Goal: Check status: Check status

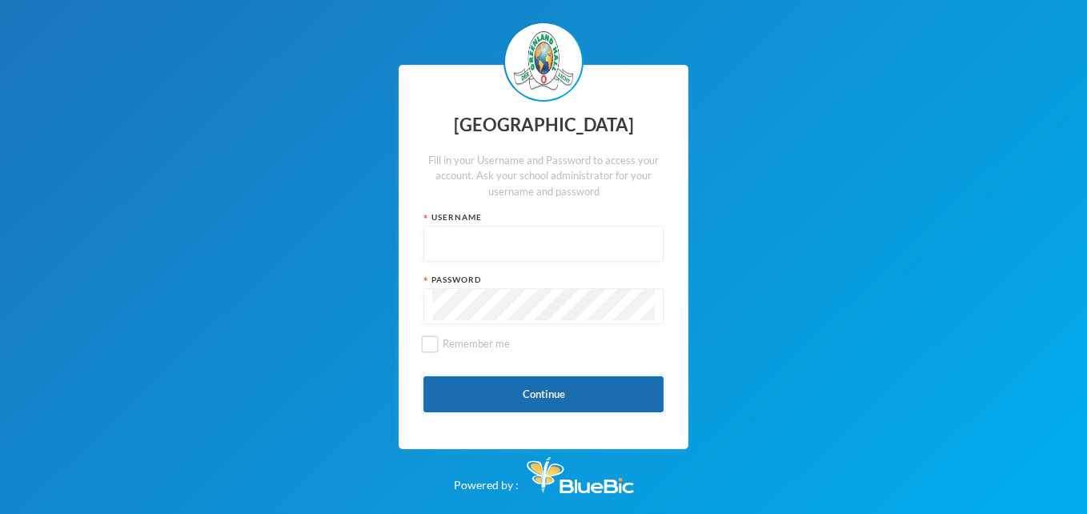
type input "glh25cs27"
click at [556, 395] on button "Continue" at bounding box center [543, 394] width 240 height 36
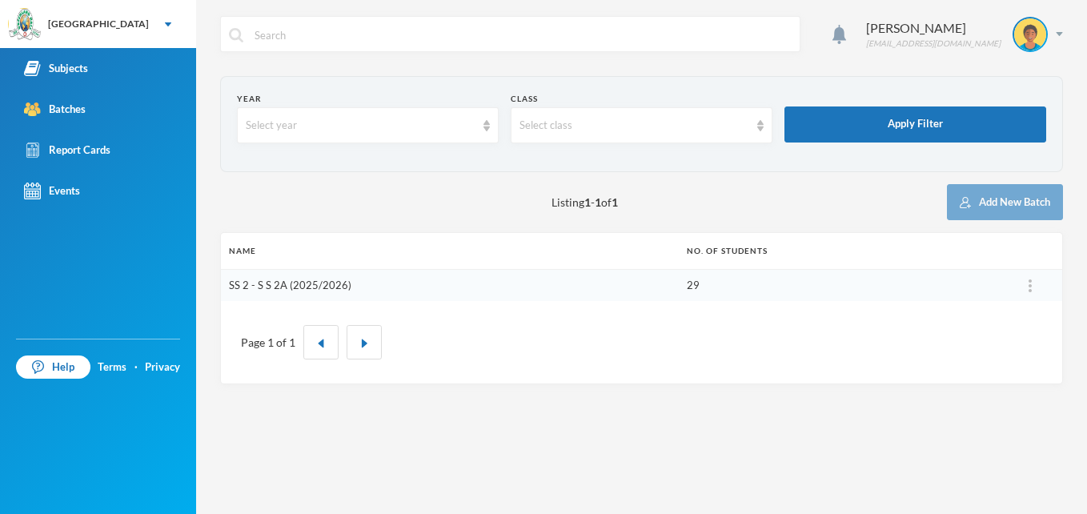
click at [331, 287] on link "SS 2 - S S 2A (2025/2026)" at bounding box center [290, 285] width 122 height 13
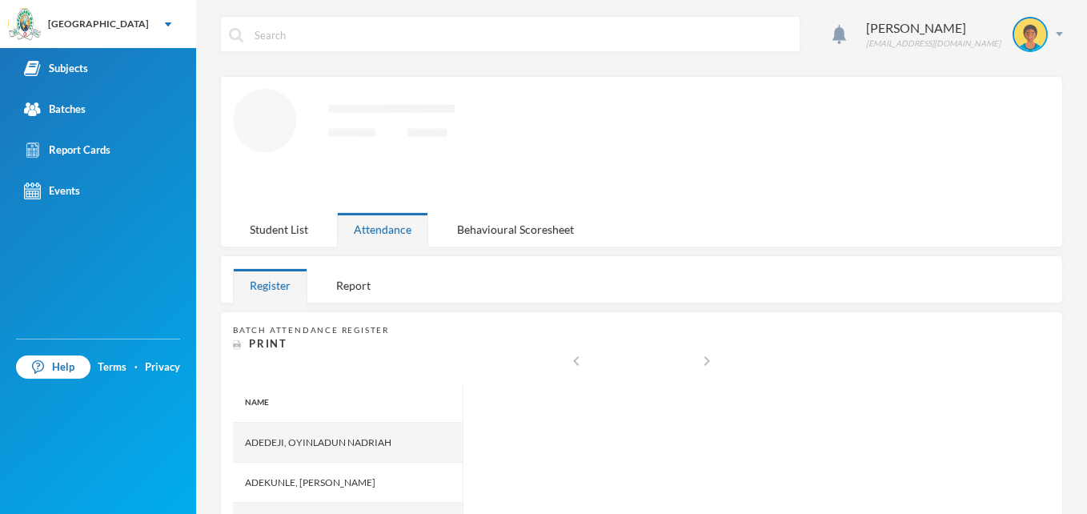
click at [331, 287] on div "Report" at bounding box center [353, 285] width 68 height 34
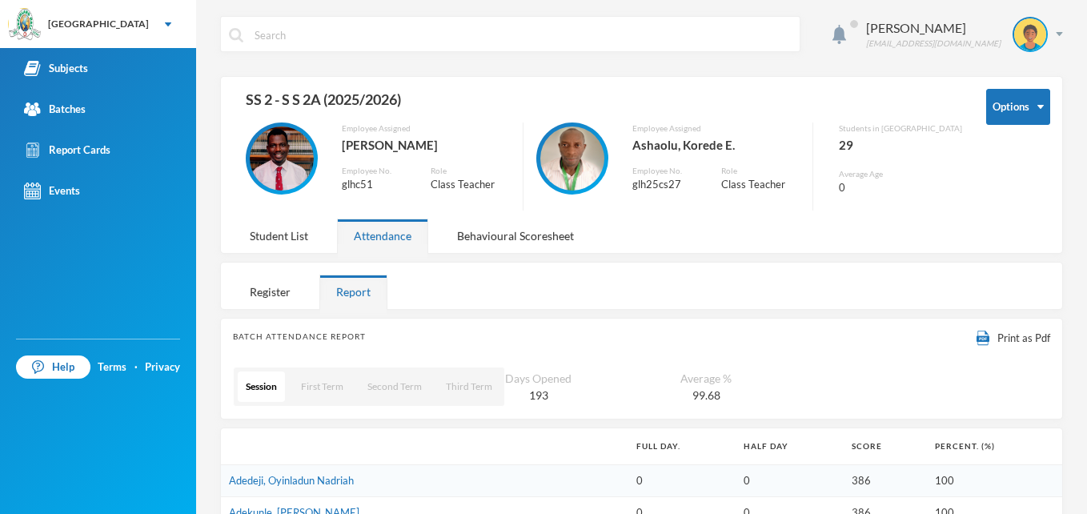
click at [394, 227] on div "Attendance" at bounding box center [382, 236] width 91 height 34
drag, startPoint x: 394, startPoint y: 227, endPoint x: 336, endPoint y: 370, distance: 153.7
click at [336, 370] on div "Ashaolu Korede [EMAIL_ADDRESS][DOMAIN_NAME] Options SS 2 - S S 2A (2025/2026) E…" at bounding box center [641, 257] width 891 height 514
click at [320, 391] on button "First Term" at bounding box center [322, 386] width 58 height 30
click at [378, 241] on div "Attendance" at bounding box center [382, 236] width 91 height 34
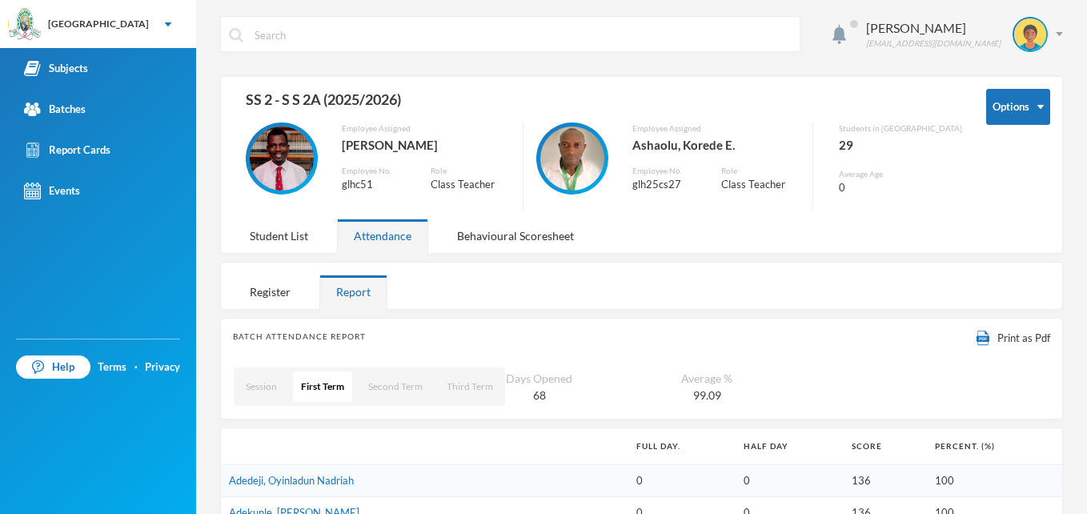
click at [378, 241] on div "Attendance" at bounding box center [382, 236] width 91 height 34
click at [341, 397] on button "First Term" at bounding box center [322, 386] width 59 height 30
click at [306, 235] on div "Student List" at bounding box center [279, 236] width 92 height 34
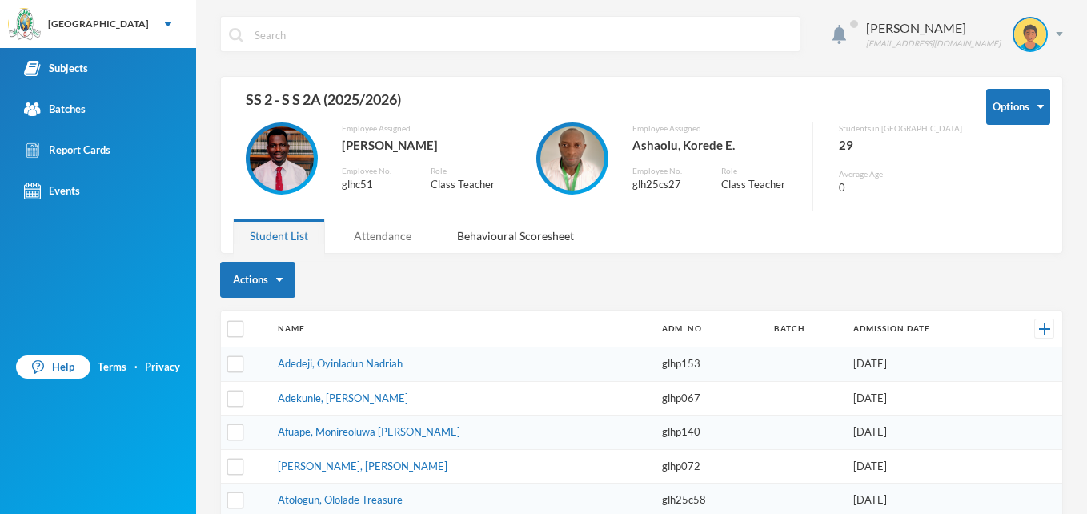
click at [374, 237] on div "Attendance" at bounding box center [382, 236] width 91 height 34
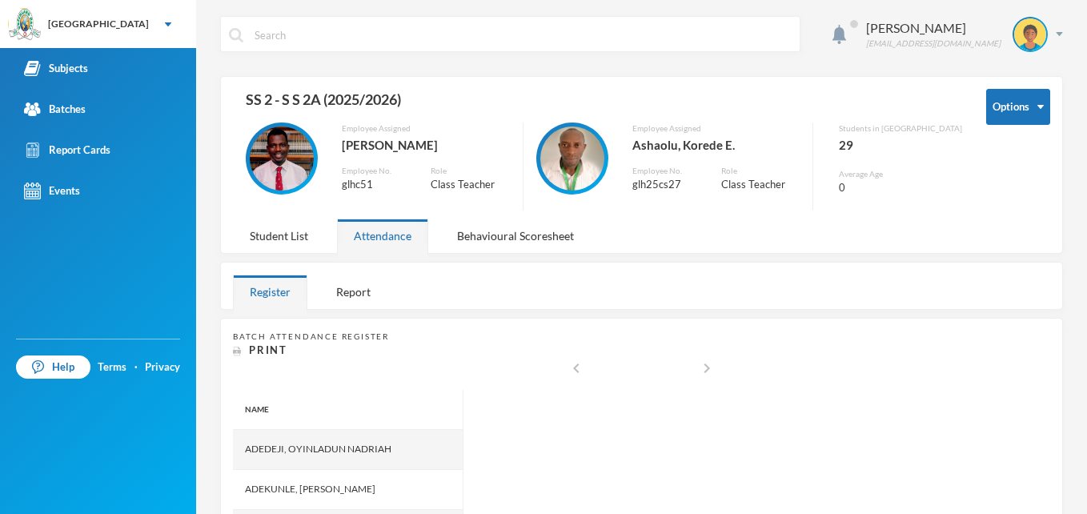
click at [374, 237] on div "Attendance" at bounding box center [382, 236] width 91 height 34
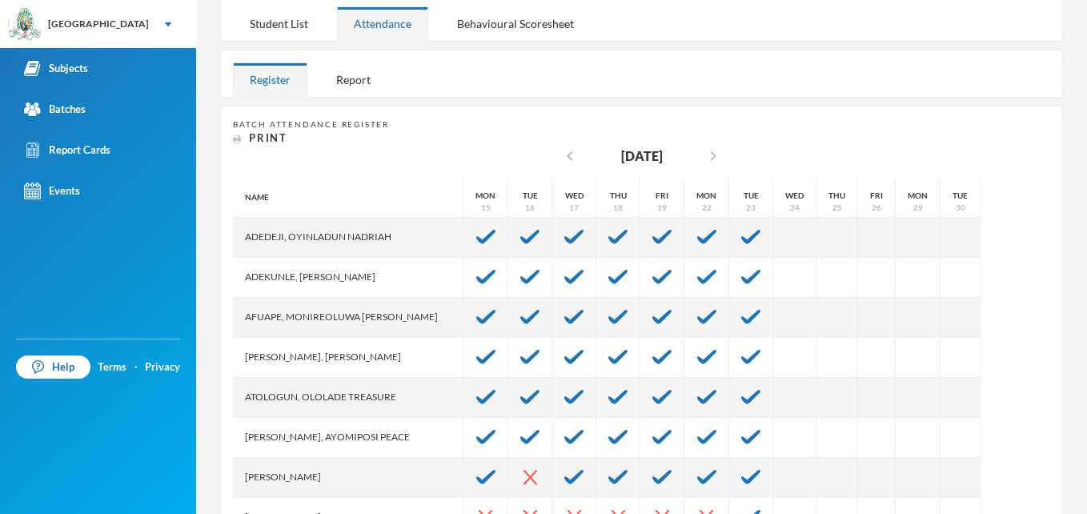
scroll to position [313, 0]
